Goal: Task Accomplishment & Management: Use online tool/utility

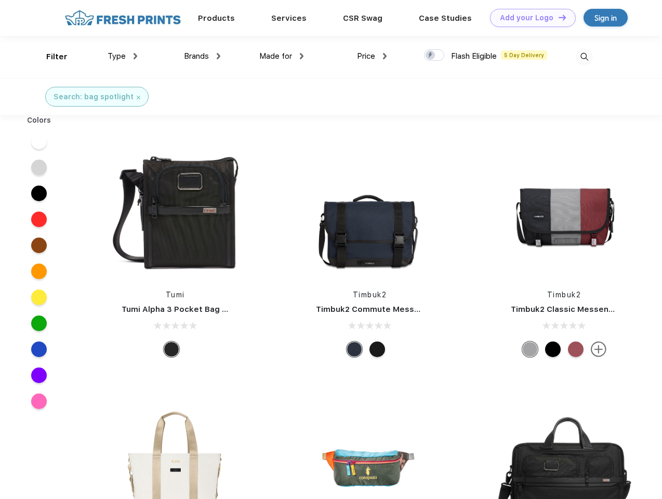
click at [529, 18] on link "Add your Logo Design Tool" at bounding box center [533, 18] width 86 height 18
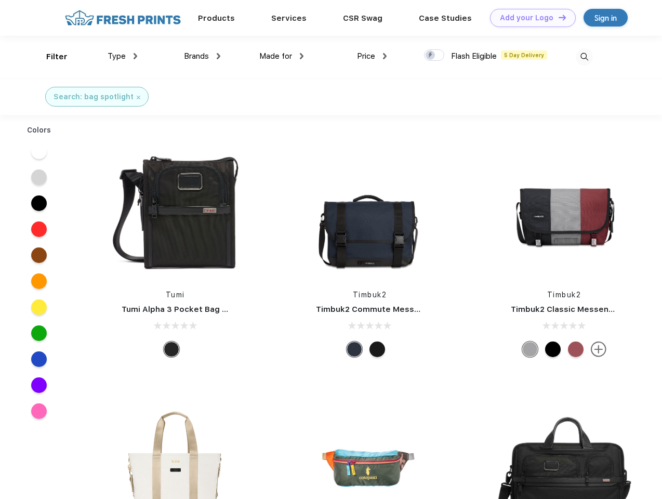
click at [0, 0] on div "Design Tool" at bounding box center [0, 0] width 0 height 0
click at [558, 17] on link "Add your Logo Design Tool" at bounding box center [533, 18] width 86 height 18
click at [50, 57] on div "Filter" at bounding box center [56, 57] width 21 height 12
click at [123, 56] on span "Type" at bounding box center [117, 55] width 18 height 9
click at [202, 56] on span "Brands" at bounding box center [196, 55] width 25 height 9
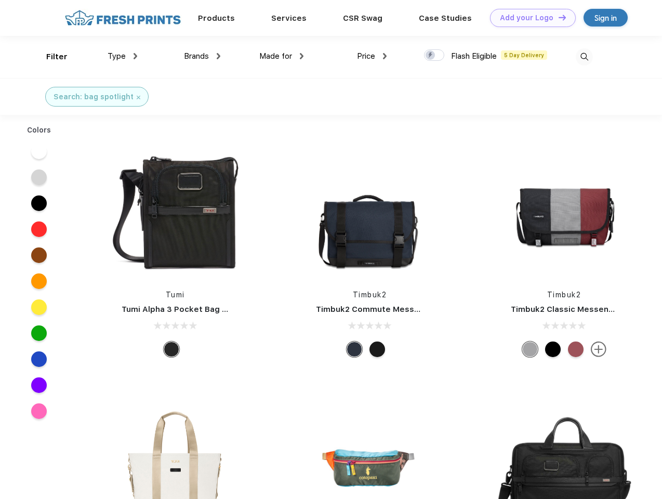
click at [282, 56] on span "Made for" at bounding box center [275, 55] width 33 height 9
click at [372, 56] on span "Price" at bounding box center [366, 55] width 18 height 9
click at [435, 56] on div at bounding box center [434, 54] width 20 height 11
click at [431, 56] on input "checkbox" at bounding box center [427, 52] width 7 height 7
click at [584, 57] on img at bounding box center [584, 56] width 17 height 17
